Goal: Transaction & Acquisition: Purchase product/service

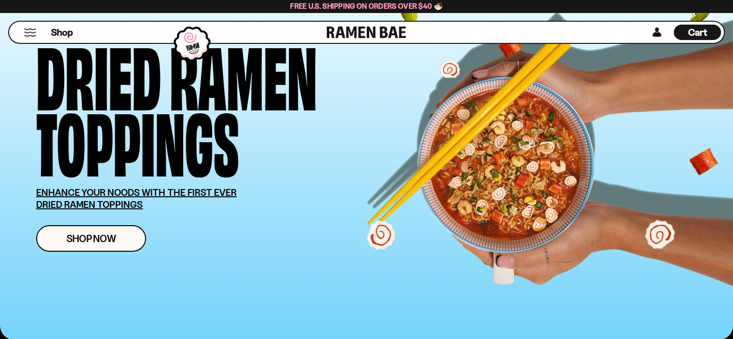
scroll to position [145, 0]
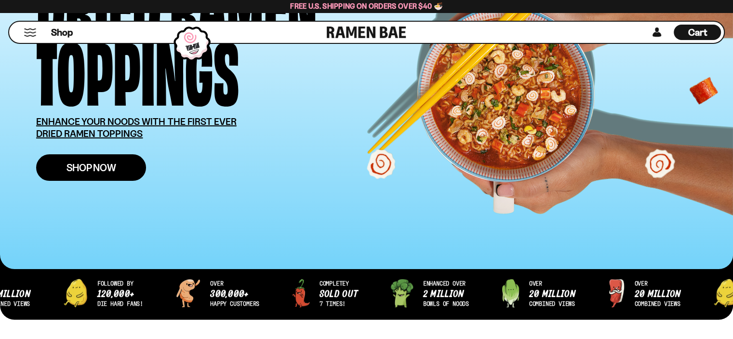
click at [87, 168] on span "Shop Now" at bounding box center [91, 167] width 50 height 10
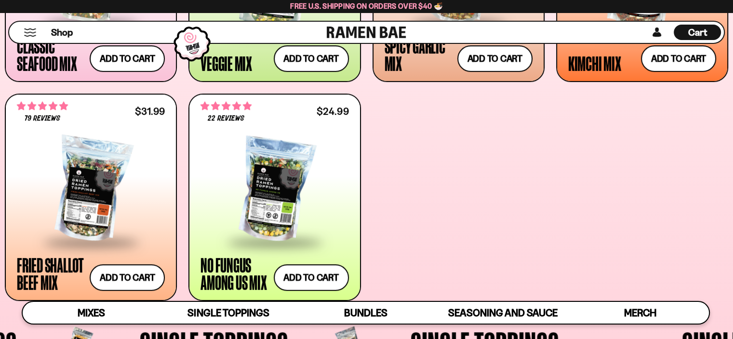
scroll to position [434, 0]
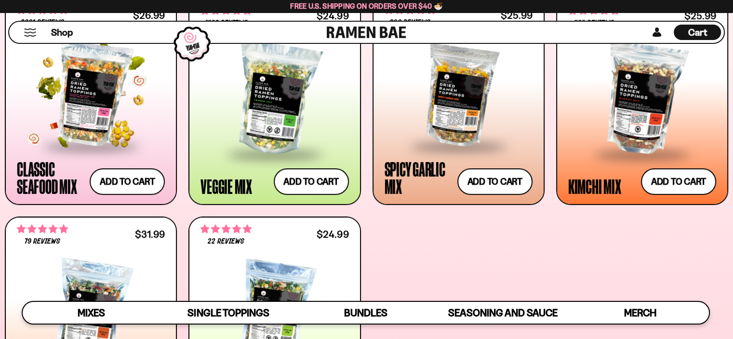
click at [111, 113] on div at bounding box center [91, 94] width 148 height 102
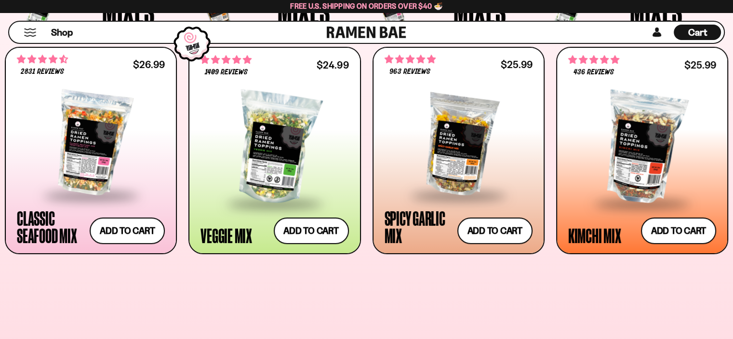
scroll to position [385, 0]
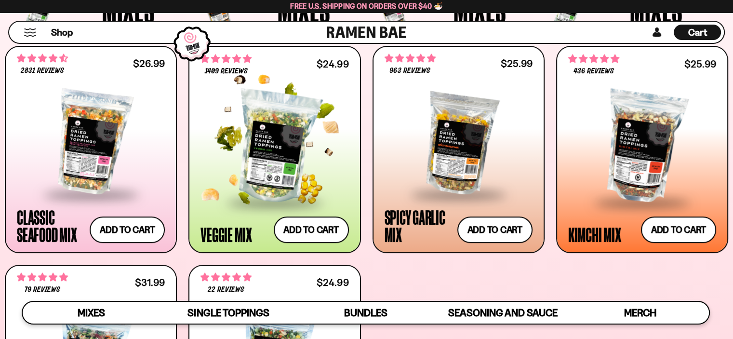
click at [231, 160] on div at bounding box center [274, 146] width 148 height 109
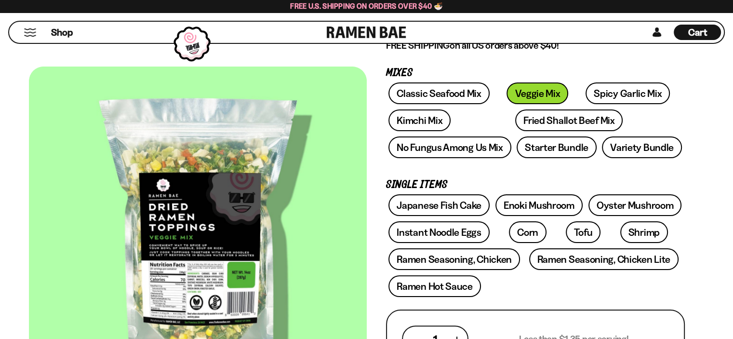
scroll to position [96, 0]
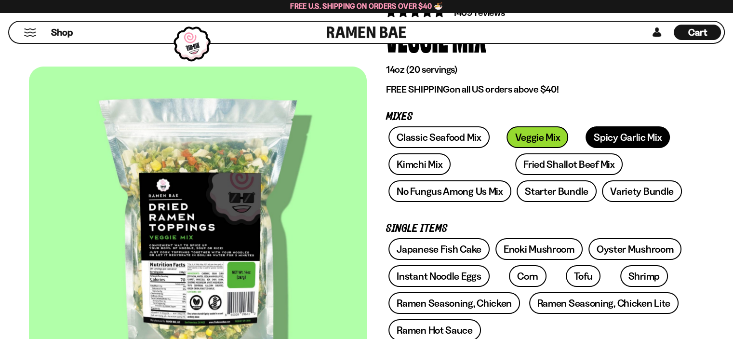
click at [595, 138] on link "Spicy Garlic Mix" at bounding box center [627, 137] width 84 height 22
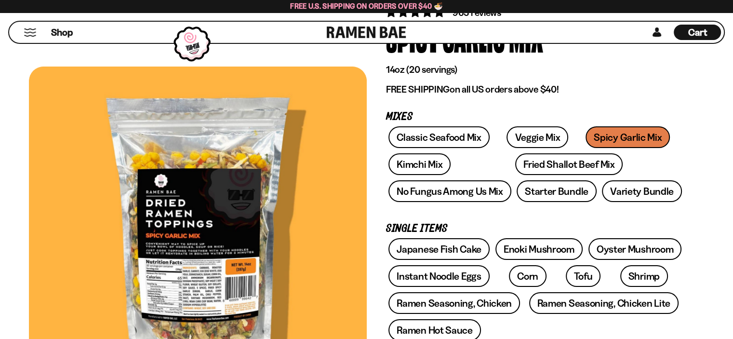
scroll to position [48, 0]
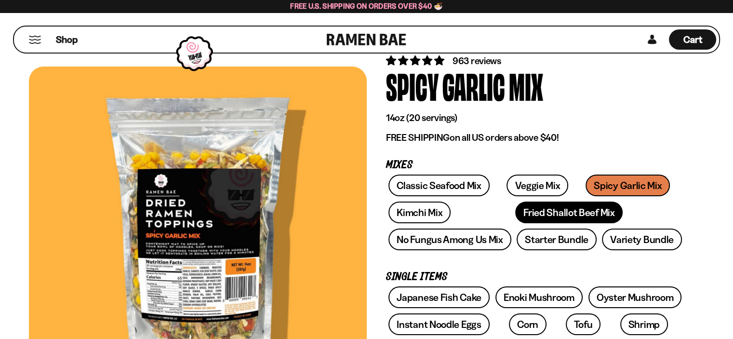
click at [515, 215] on link "Fried Shallot Beef Mix" at bounding box center [568, 212] width 107 height 22
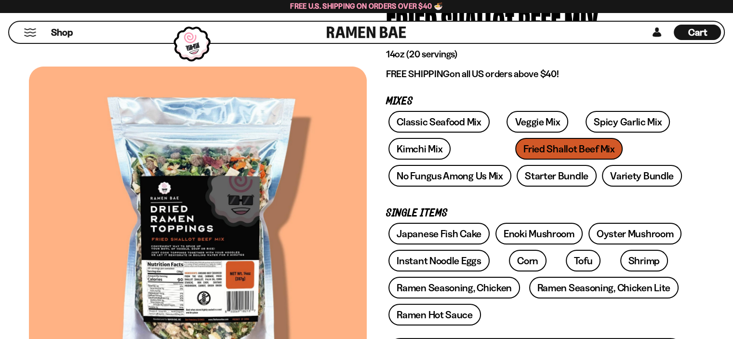
scroll to position [96, 0]
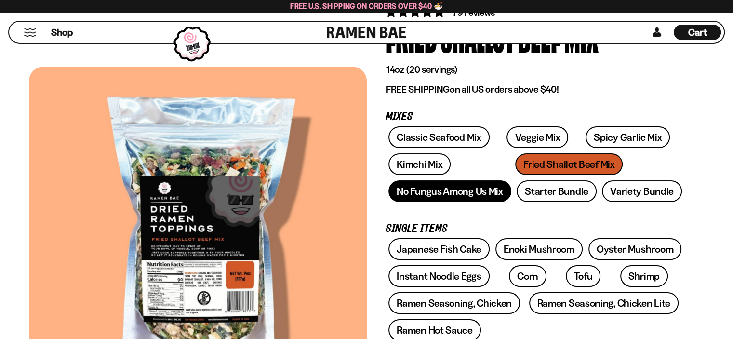
click at [484, 195] on link "No Fungus Among Us Mix" at bounding box center [449, 191] width 122 height 22
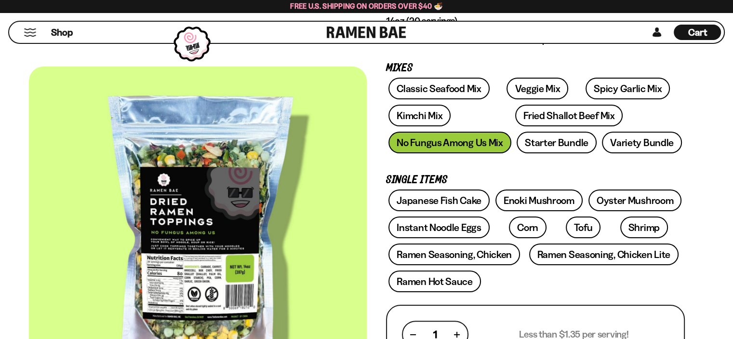
scroll to position [145, 0]
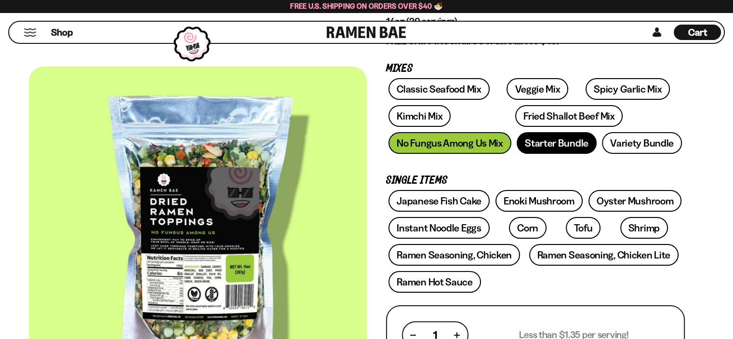
click at [551, 138] on link "Starter Bundle" at bounding box center [557, 143] width 80 height 22
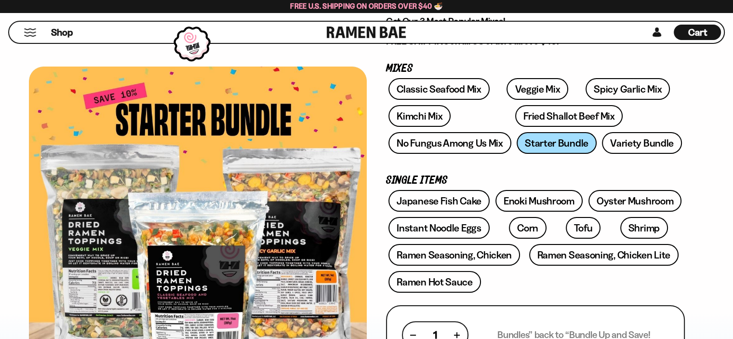
scroll to position [145, 0]
click at [636, 138] on link "Variety Bundle" at bounding box center [642, 143] width 80 height 22
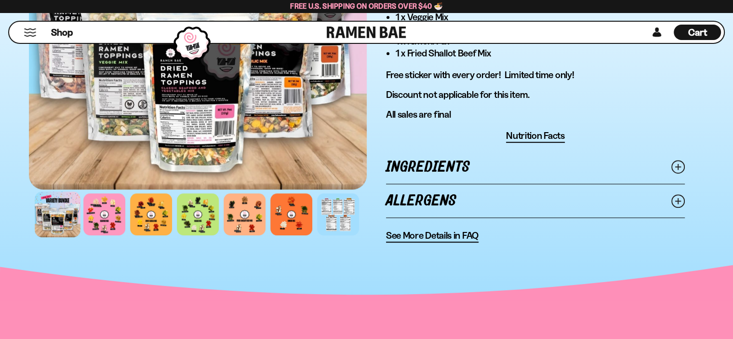
scroll to position [626, 0]
